Goal: Obtain resource: Download file/media

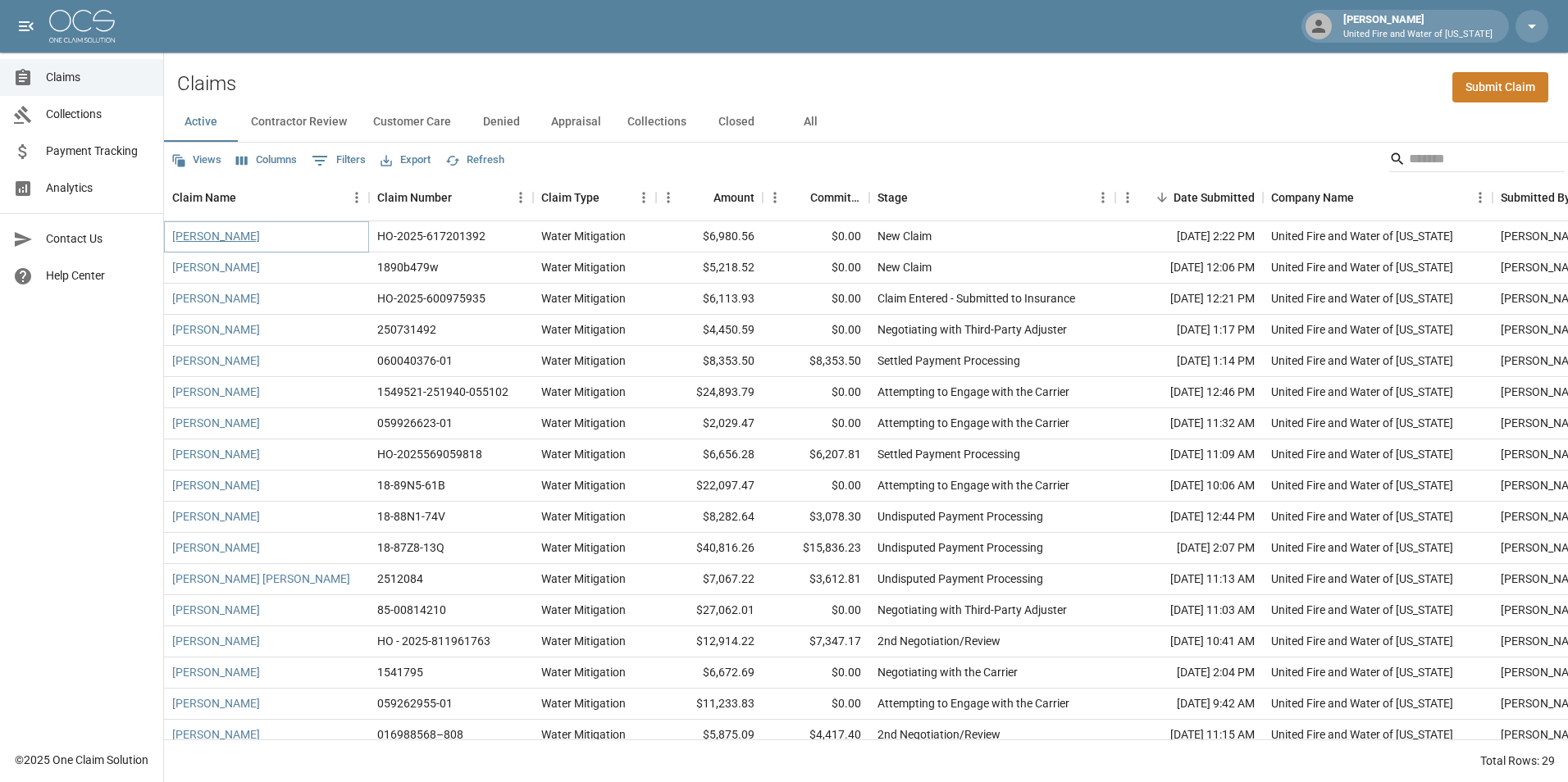
click at [210, 240] on link "Ross Whitfield" at bounding box center [216, 236] width 88 height 16
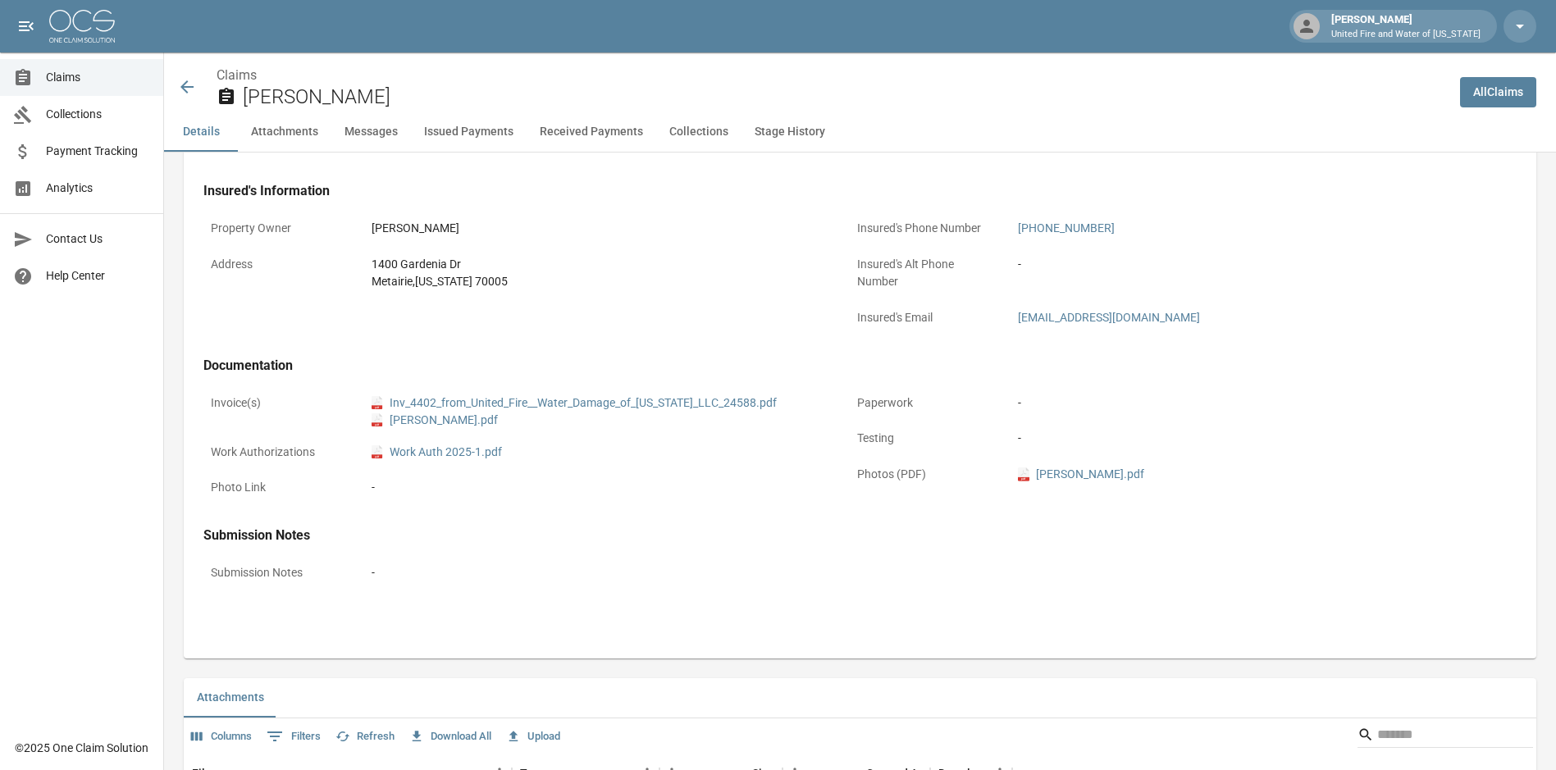
scroll to position [574, 0]
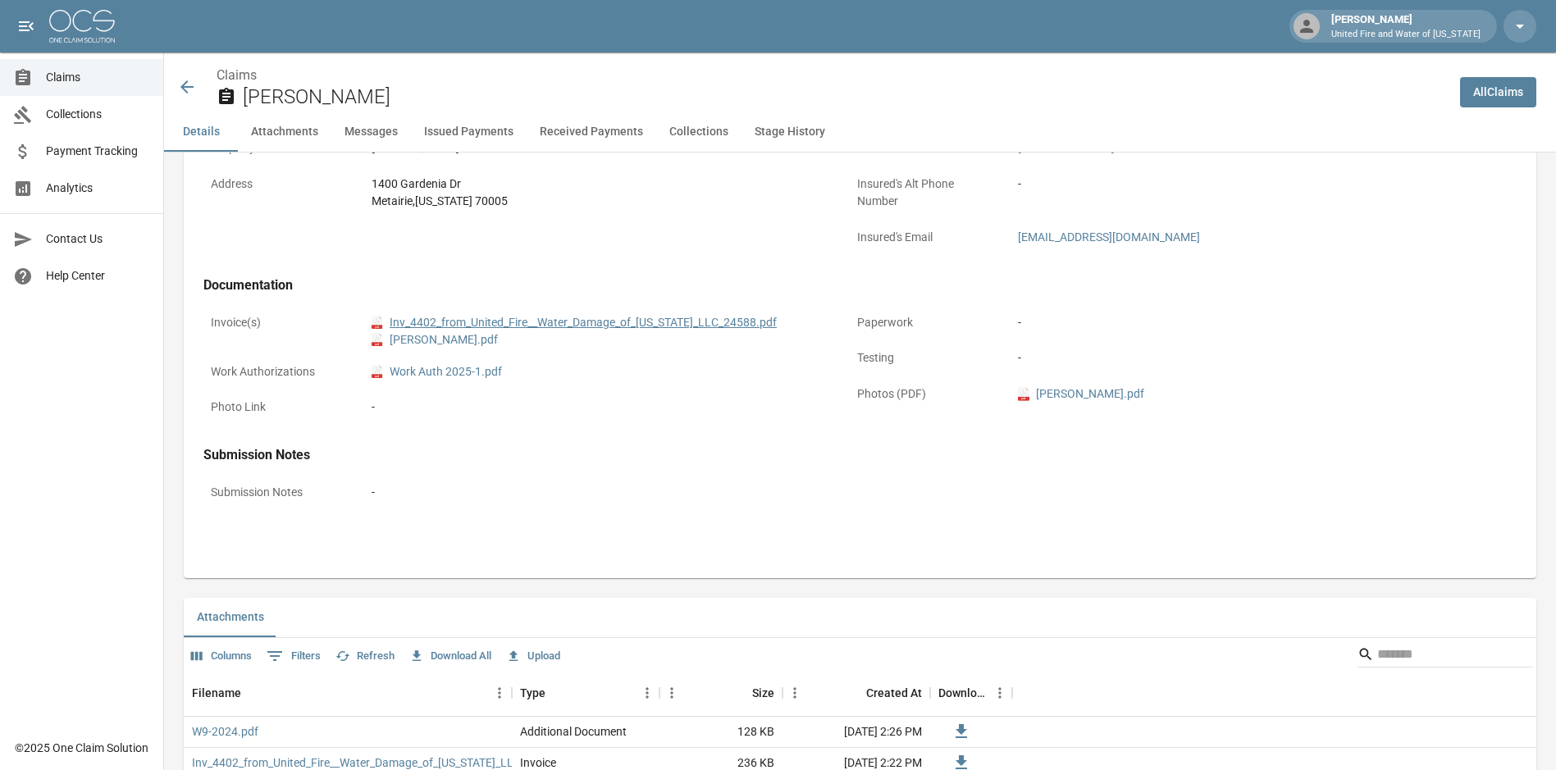
click at [448, 321] on link "pdf Inv_4402_from_United_Fire__Water_Damage_of_Louisiana_LLC_24588.pdf" at bounding box center [574, 322] width 405 height 17
click at [498, 343] on link "pdf ROSS_WHITFIELD_FINAL_DRAFT_CAR.pdf" at bounding box center [435, 339] width 126 height 17
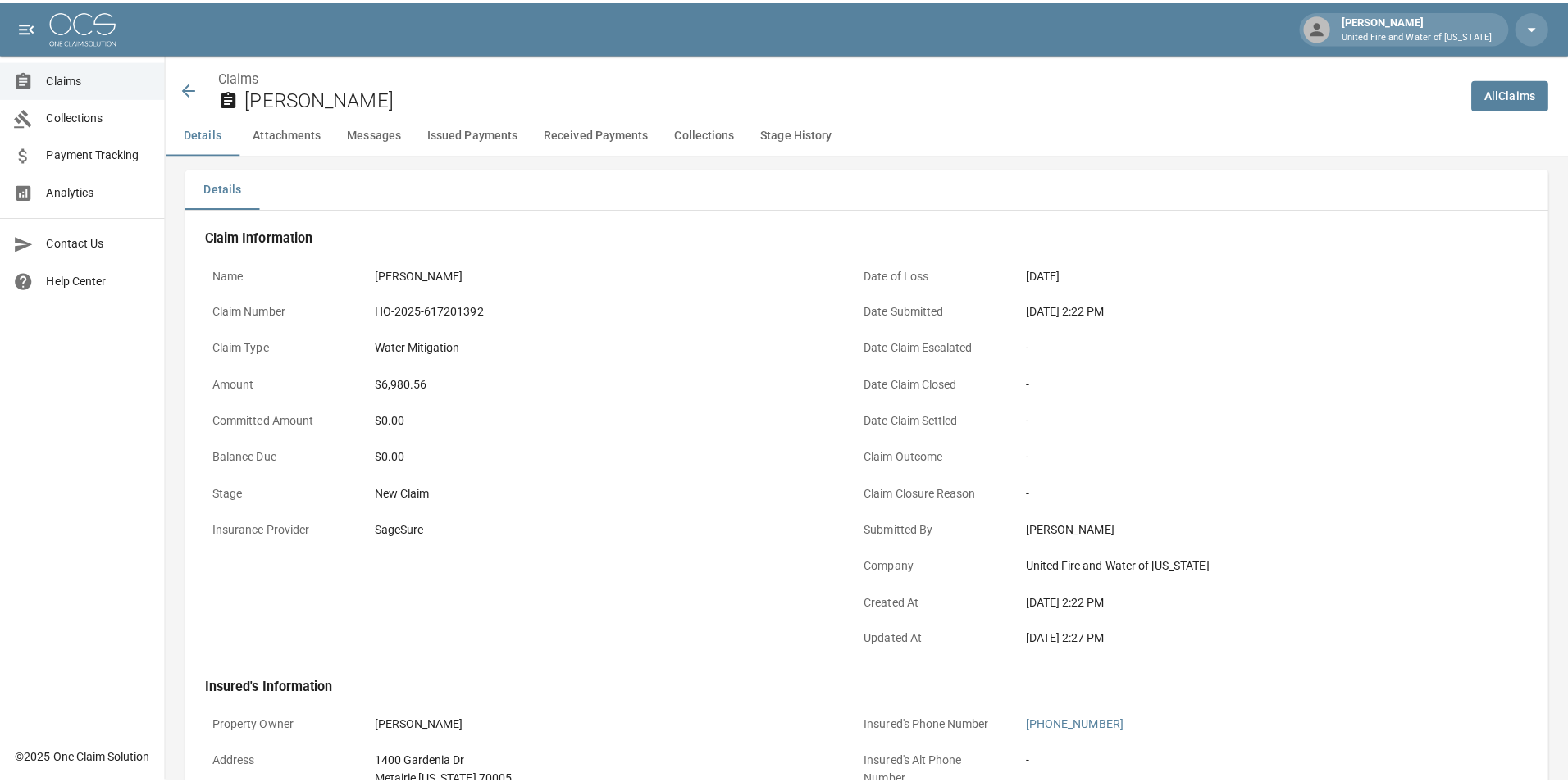
scroll to position [0, 0]
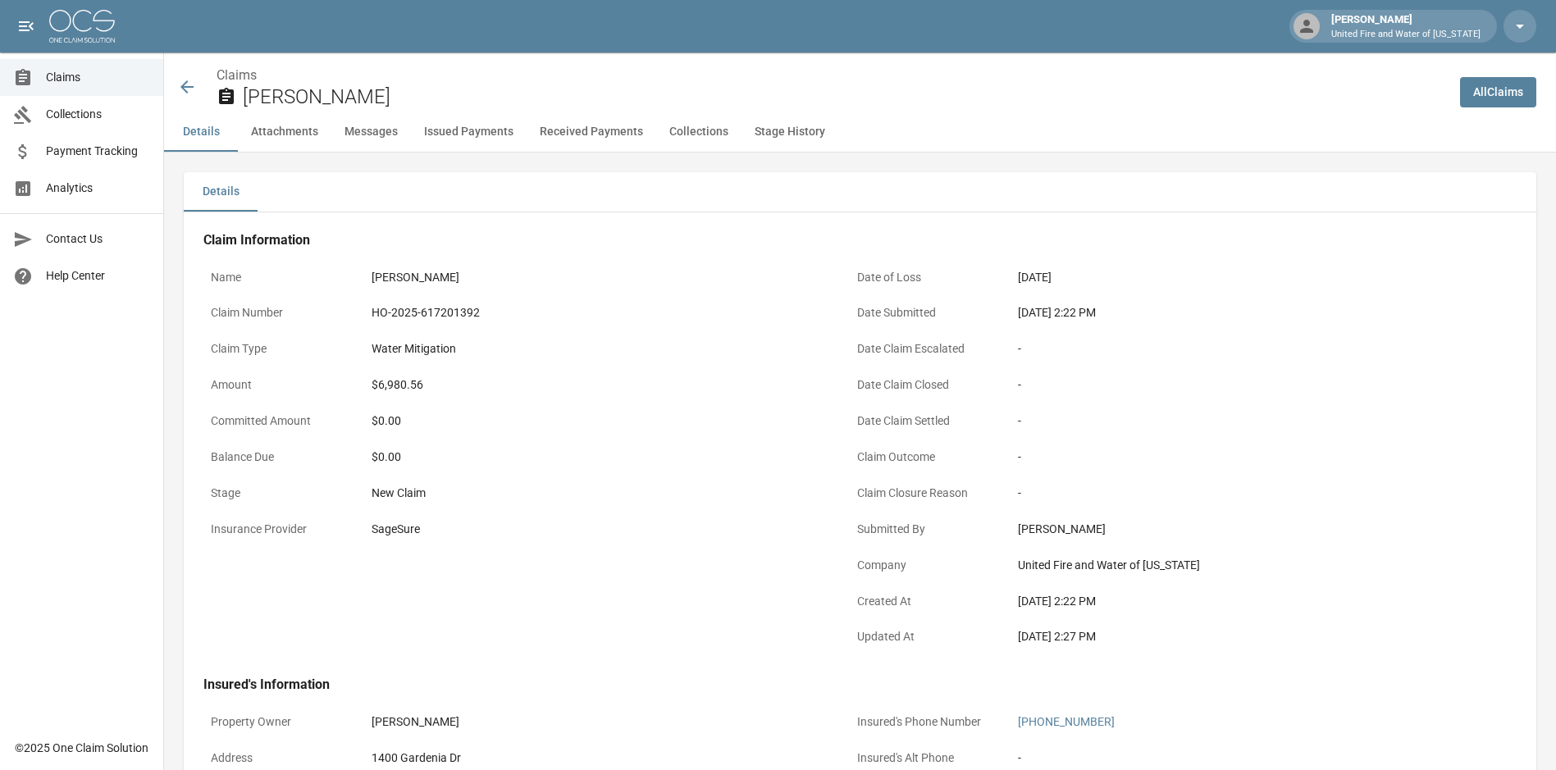
click at [57, 80] on span "Claims" at bounding box center [98, 77] width 104 height 17
